Goal: Information Seeking & Learning: Get advice/opinions

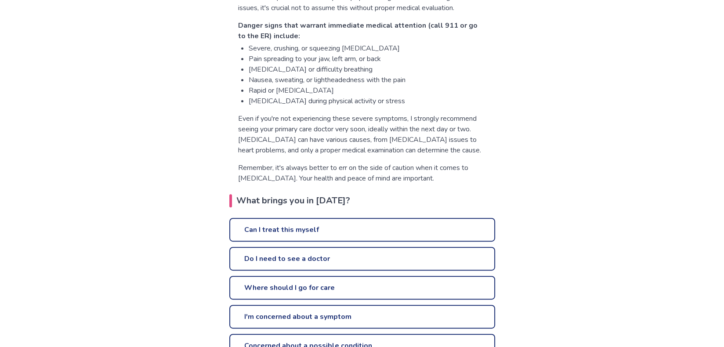
scroll to position [395, 0]
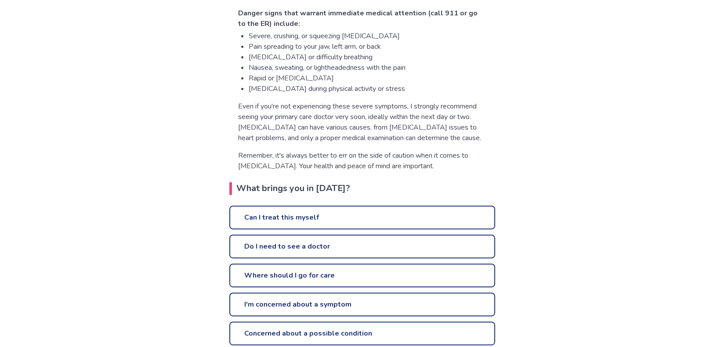
click at [255, 239] on link "Do I need to see a doctor" at bounding box center [362, 247] width 266 height 24
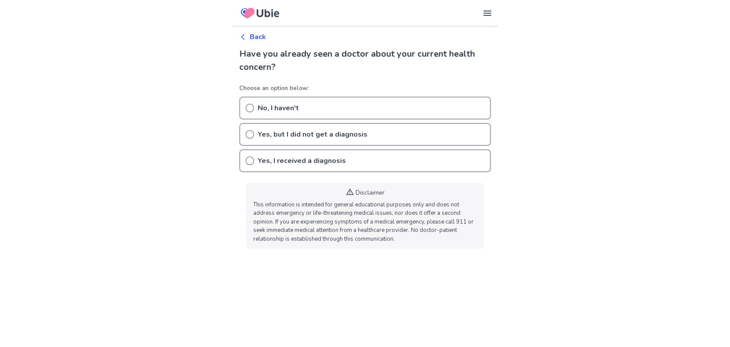
click at [274, 131] on p "Yes, but I did not get a diagnosis" at bounding box center [313, 134] width 110 height 11
click at [248, 103] on div "No, I haven't" at bounding box center [365, 108] width 252 height 23
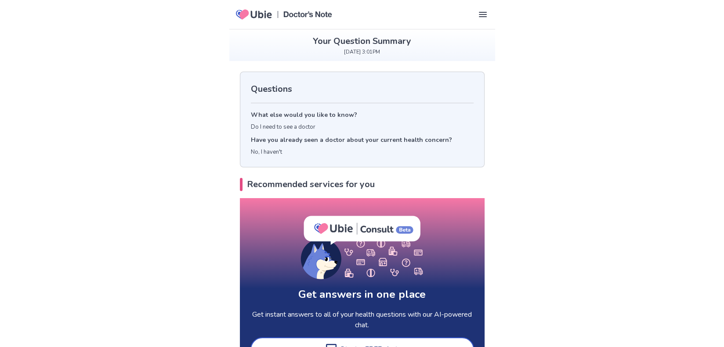
scroll to position [176, 0]
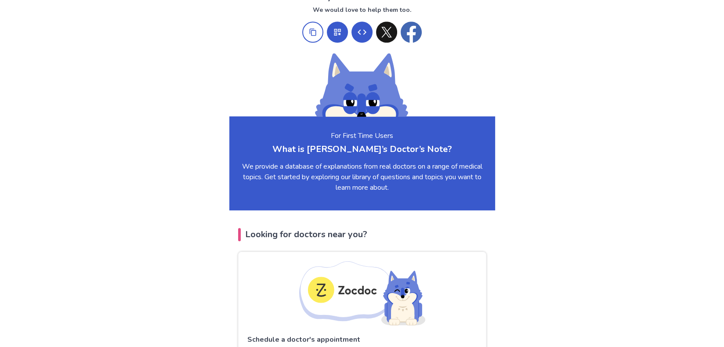
scroll to position [878, 0]
